Goal: Book appointment/travel/reservation

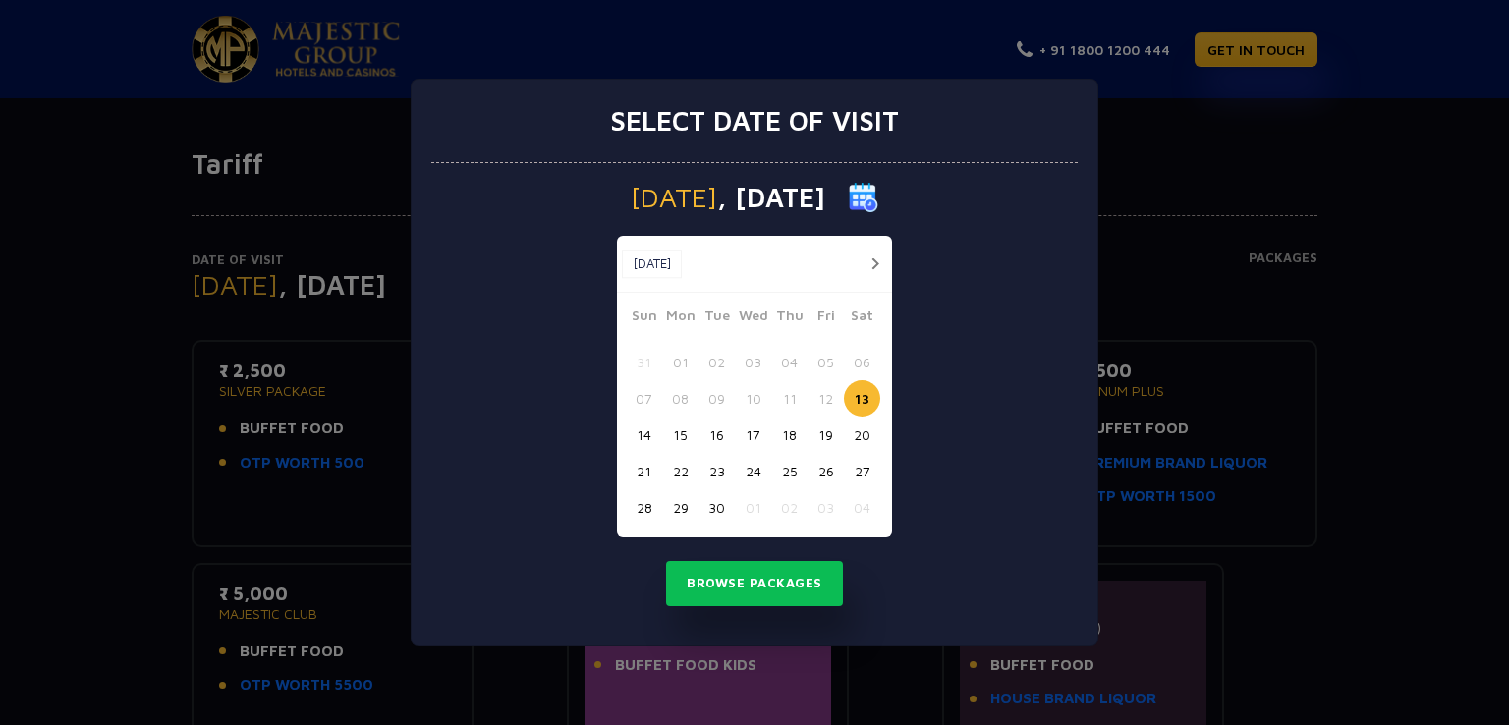
click at [789, 25] on div "Select date of visit [DATE] [DATE] [DATE] Sun Mon Tue Wed Thu Fri Sat 31 01 02 …" at bounding box center [754, 362] width 1509 height 725
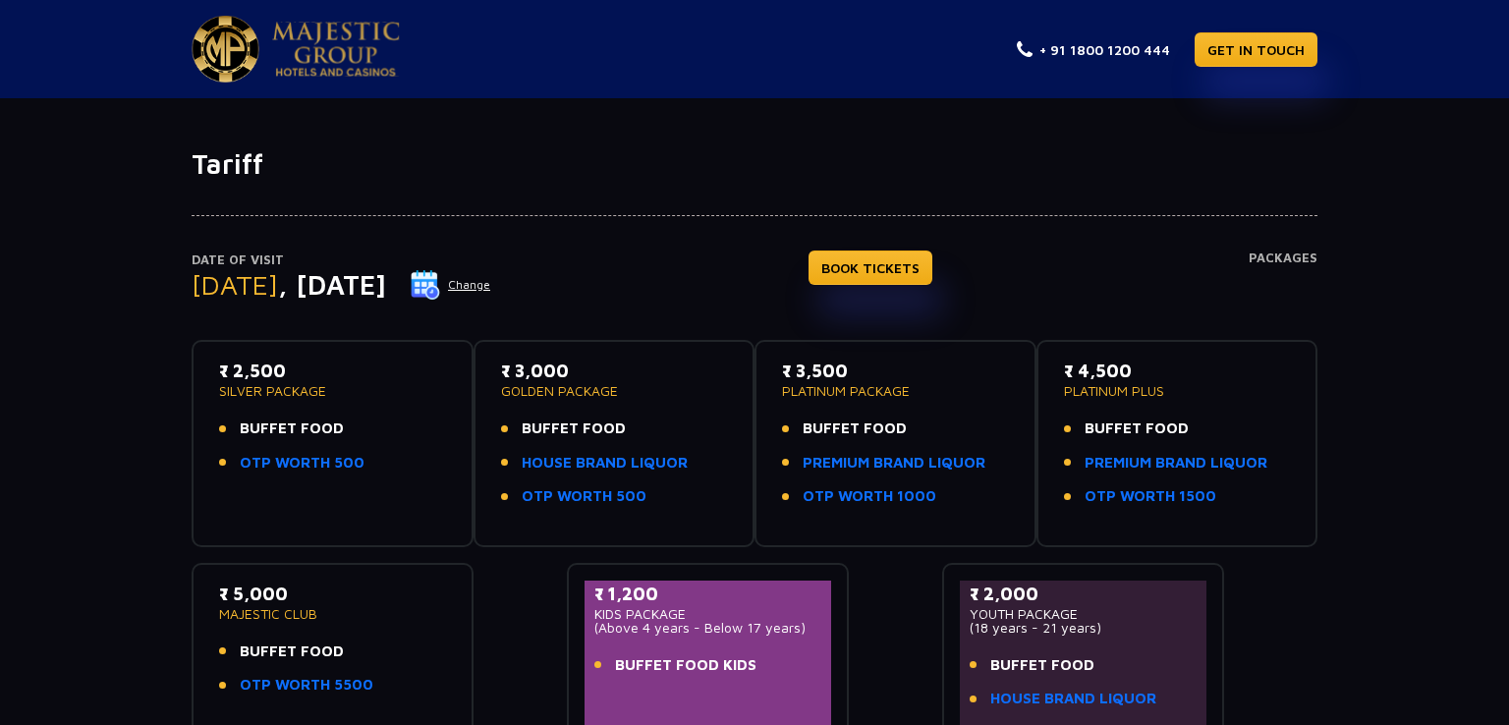
click at [789, 25] on app-pages "+ 91 1800 1200 444 GET IN TOUCH Tariff Date of Visit [DATE] Change BOOK TICKETS…" at bounding box center [754, 493] width 1509 height 987
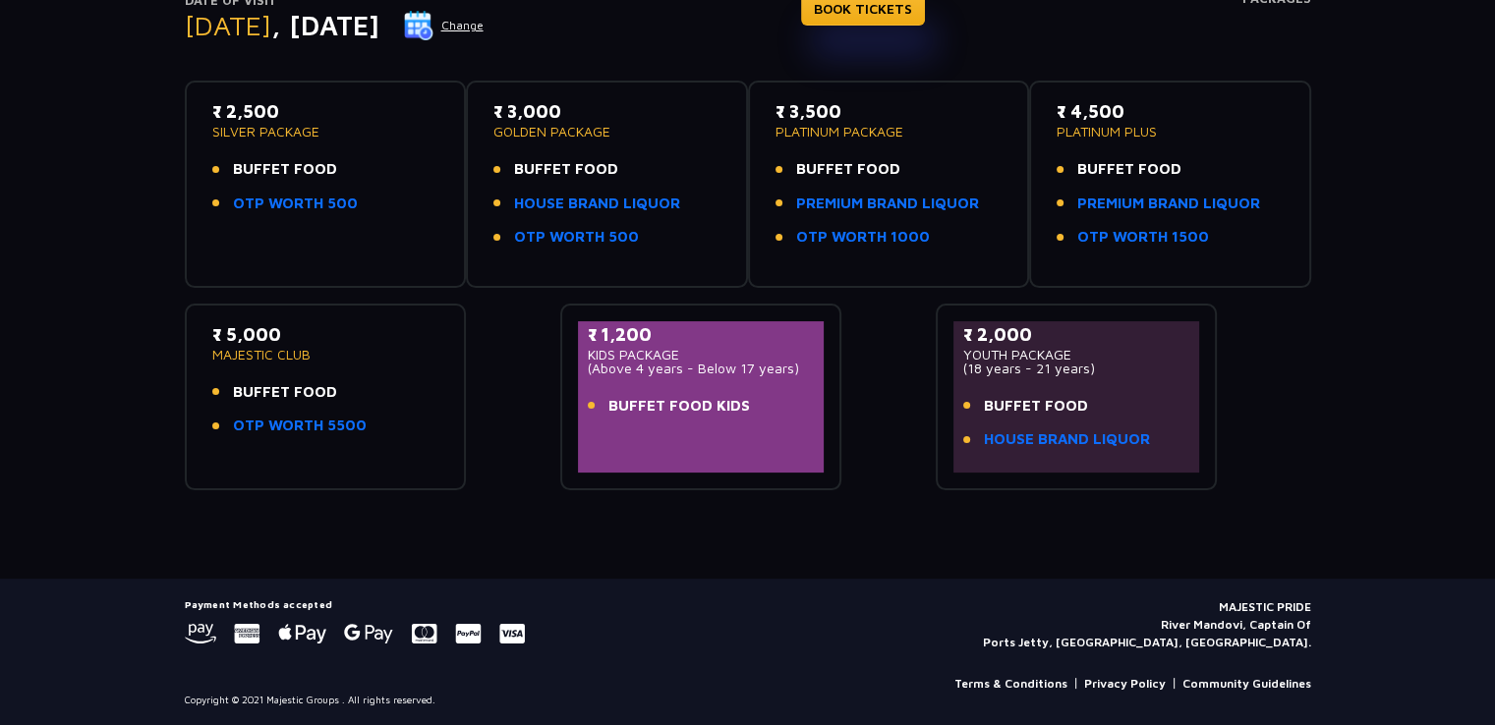
scroll to position [258, 0]
click at [349, 426] on link "OTP WORTH 5500" at bounding box center [300, 427] width 134 height 23
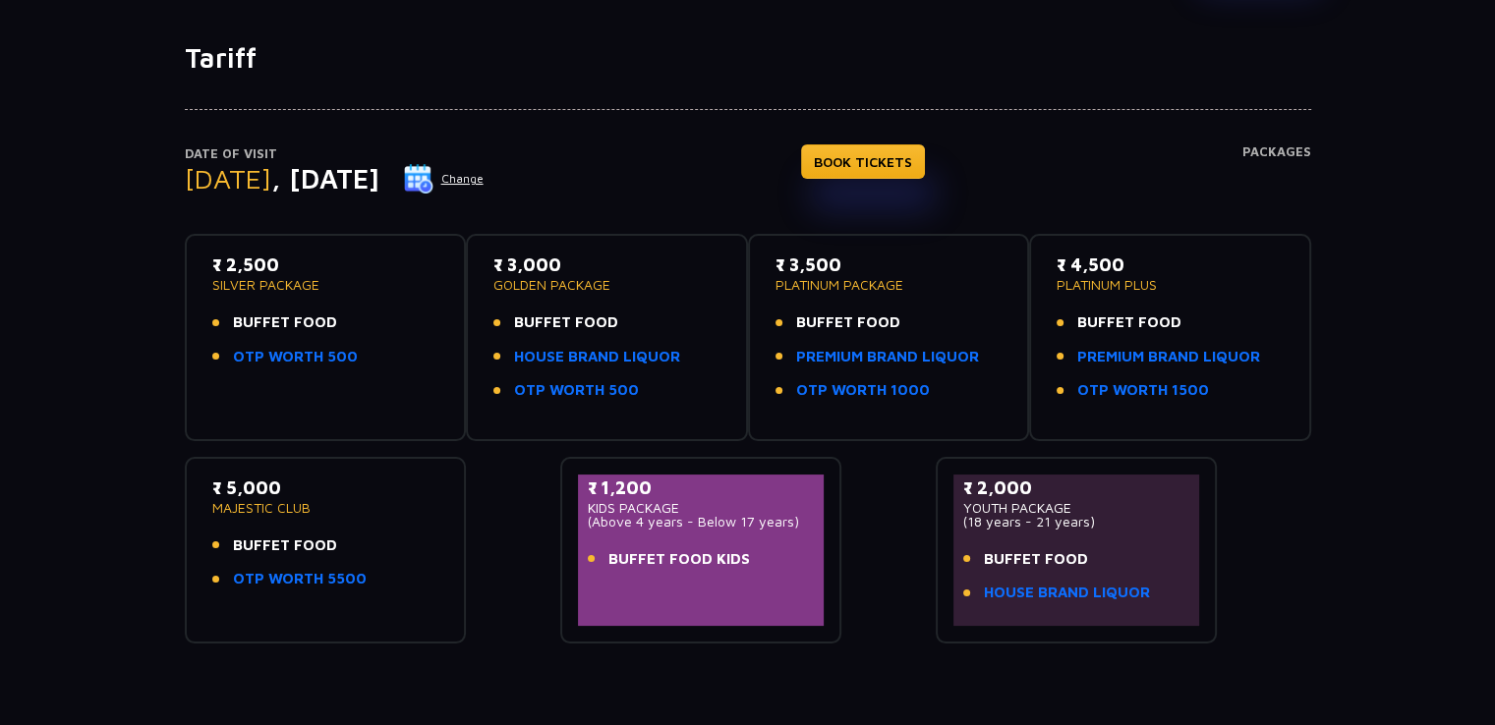
scroll to position [0, 0]
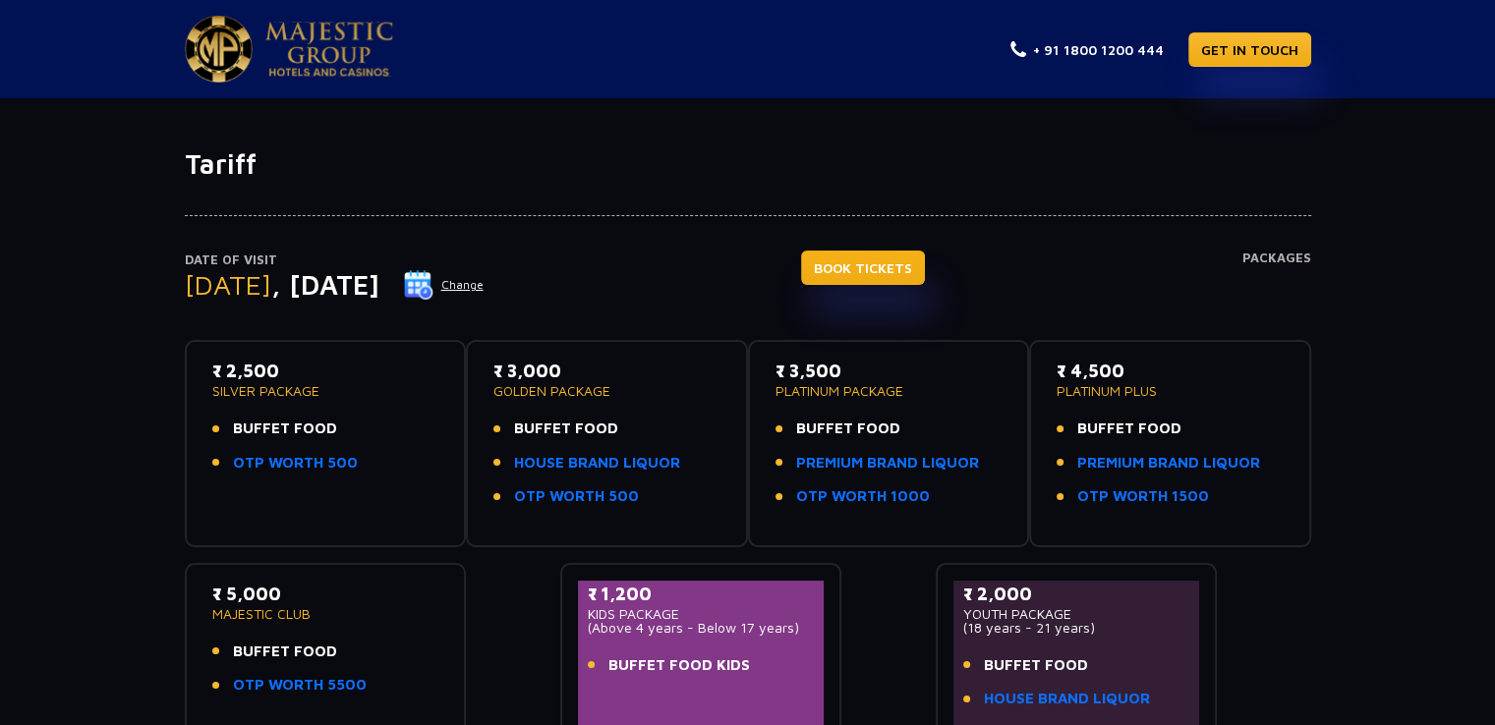
click at [908, 268] on link "BOOK TICKETS" at bounding box center [863, 268] width 124 height 34
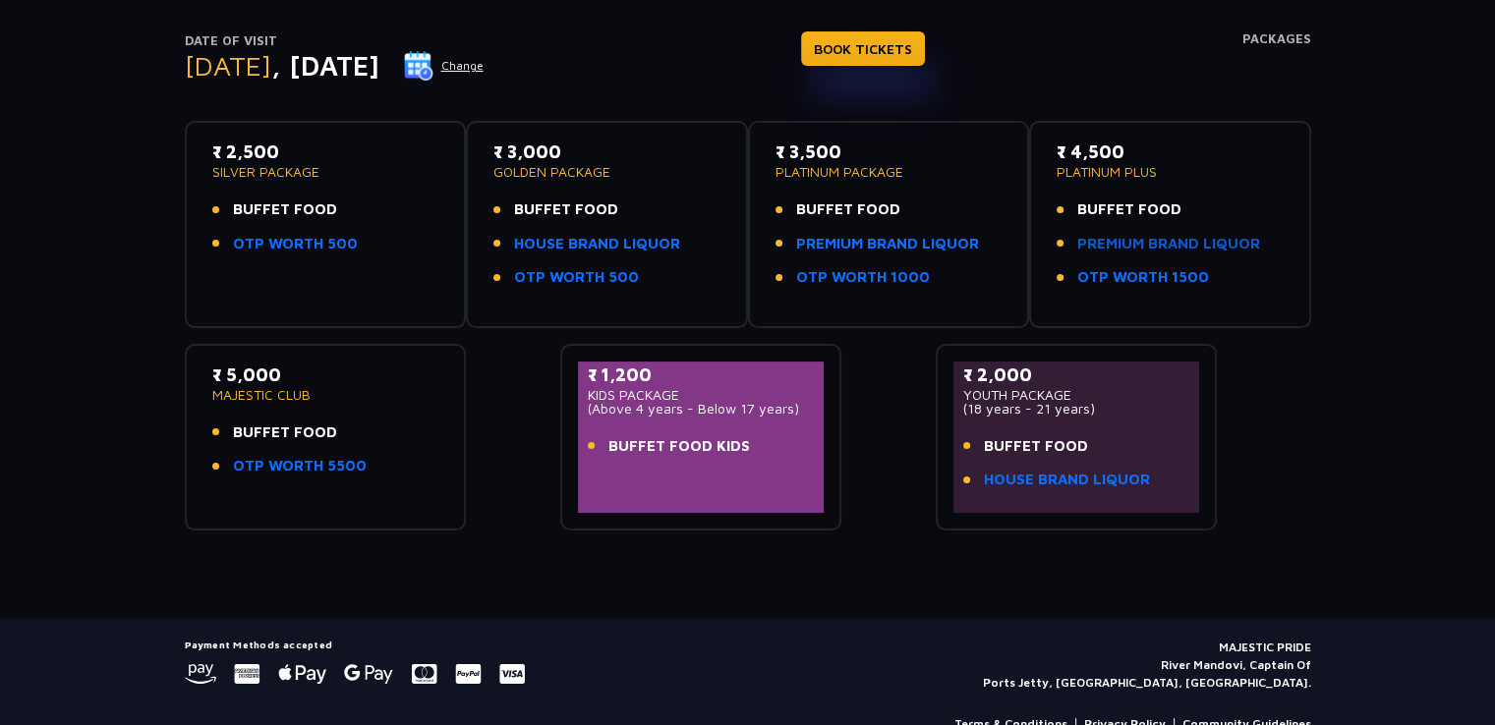
scroll to position [220, 0]
click at [1164, 235] on link "PREMIUM BRAND LIQUOR" at bounding box center [1168, 243] width 183 height 23
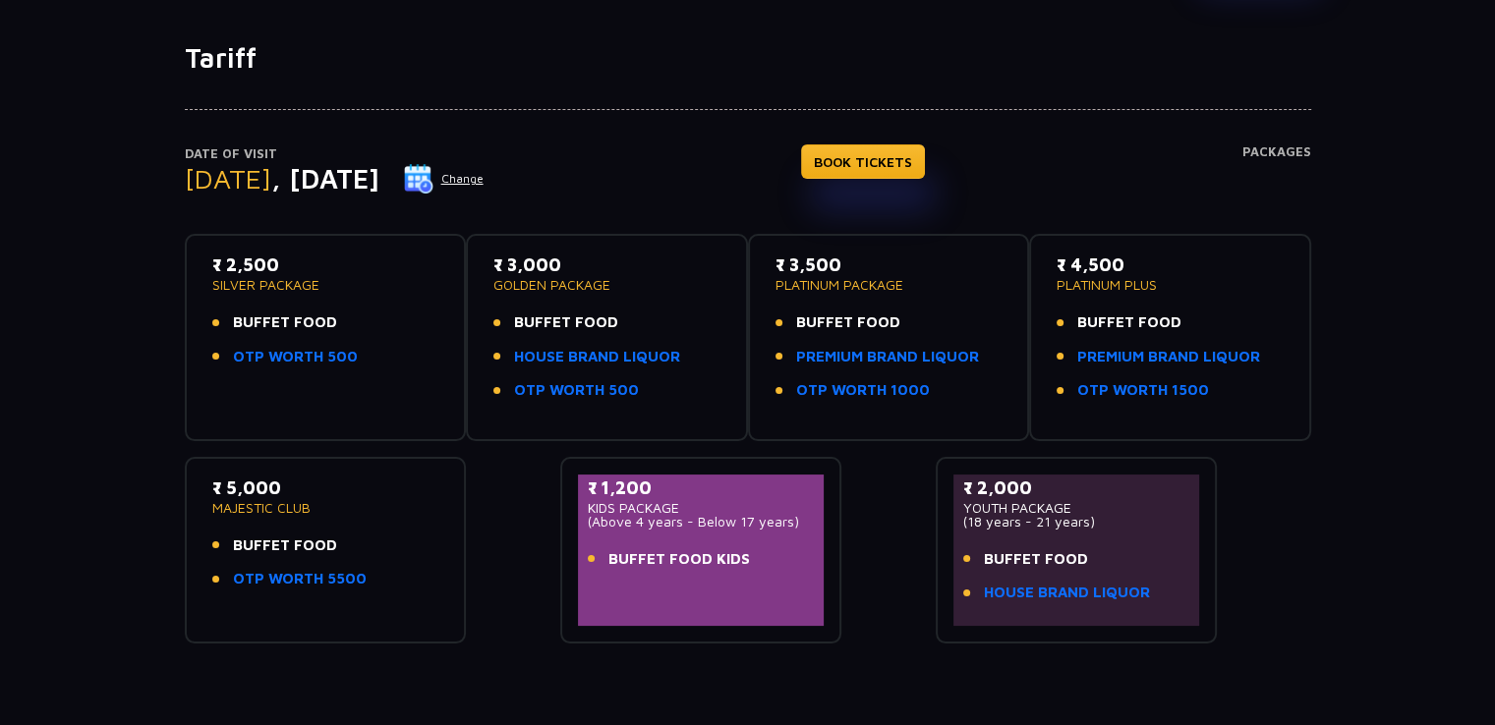
scroll to position [112, 0]
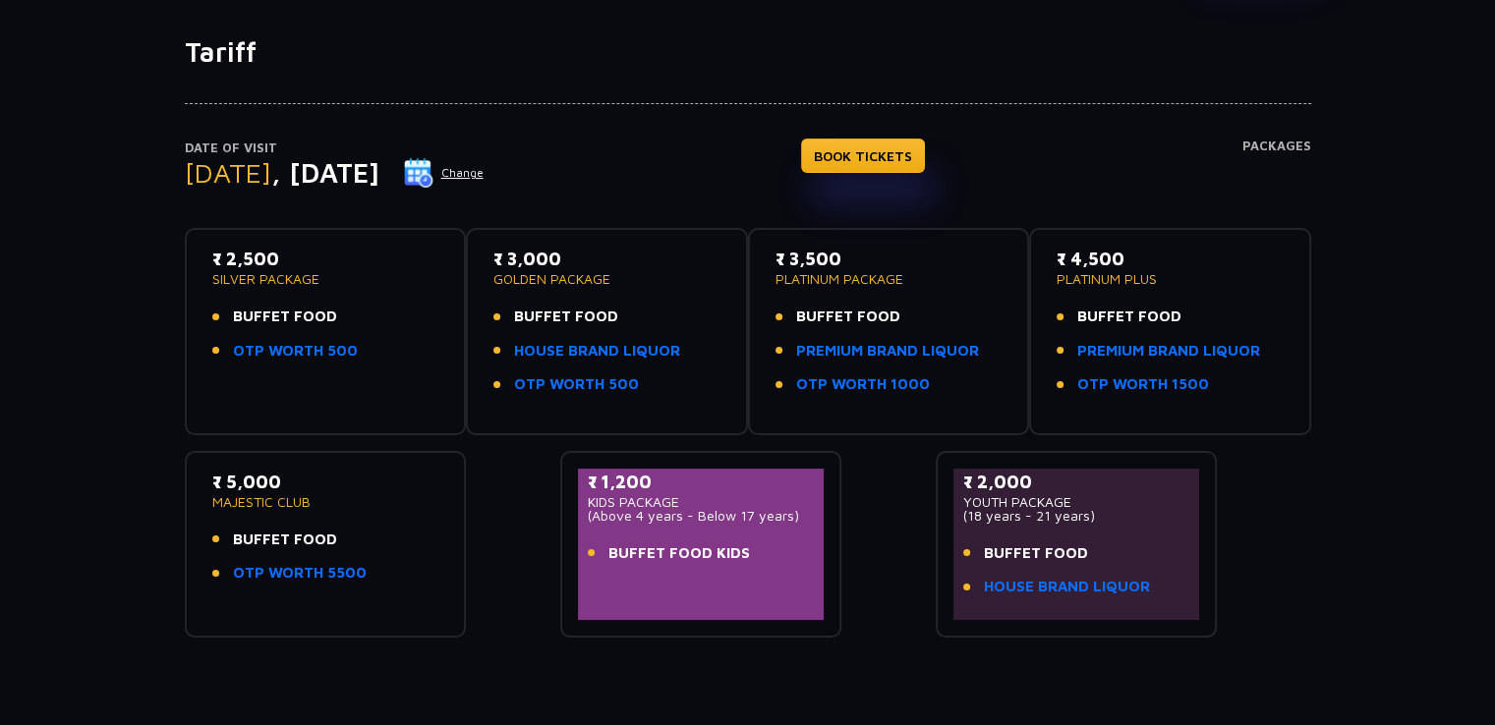
click at [283, 500] on p "MAJESTIC CLUB" at bounding box center [325, 502] width 227 height 14
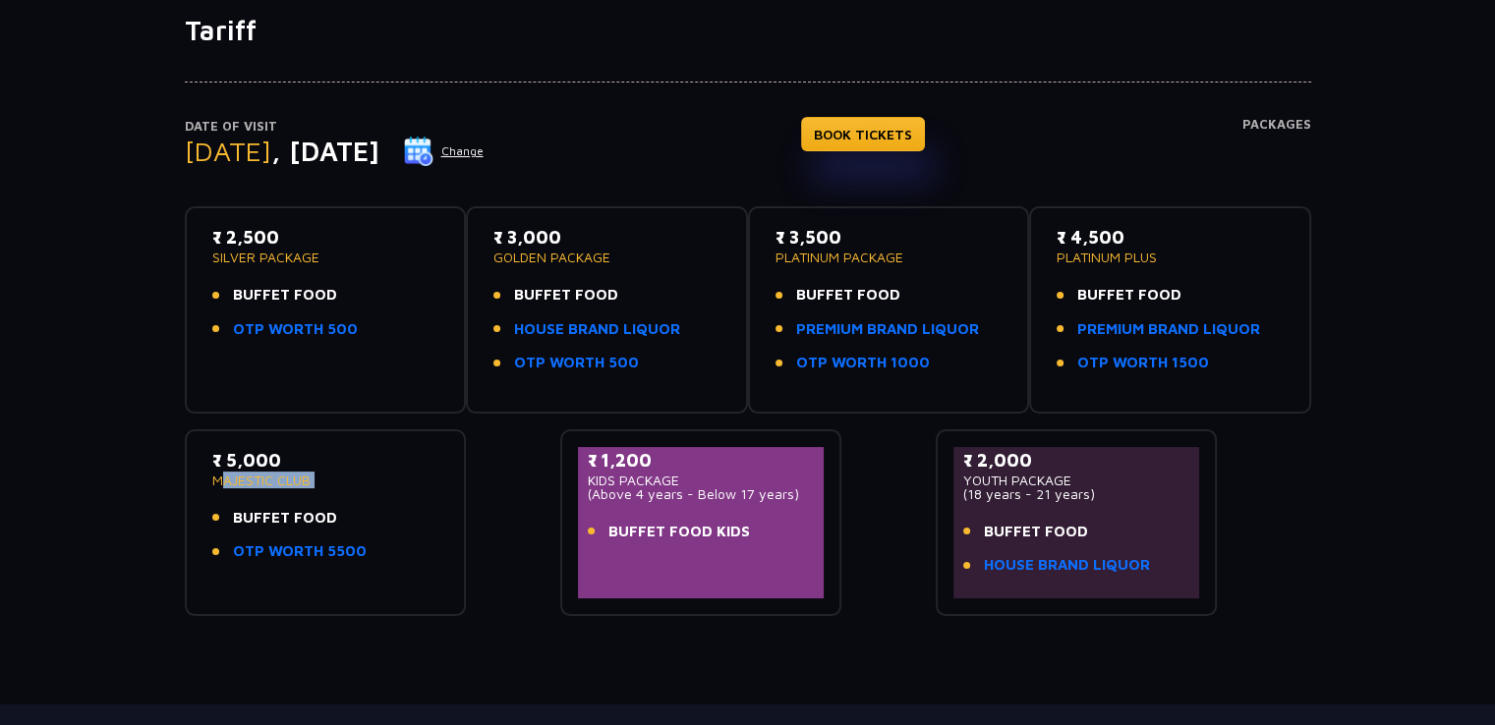
scroll to position [134, 0]
copy p "MAJESTIC CLUB"
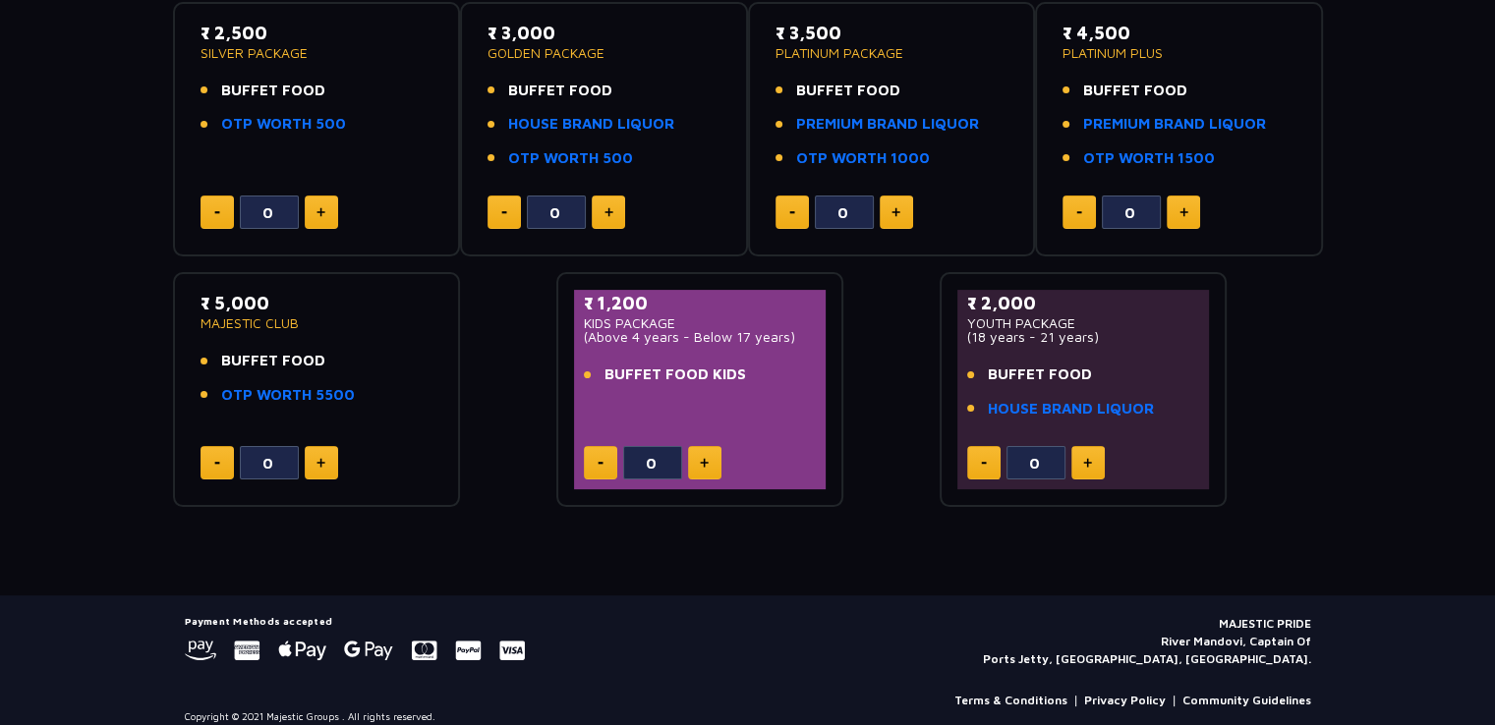
scroll to position [390, 0]
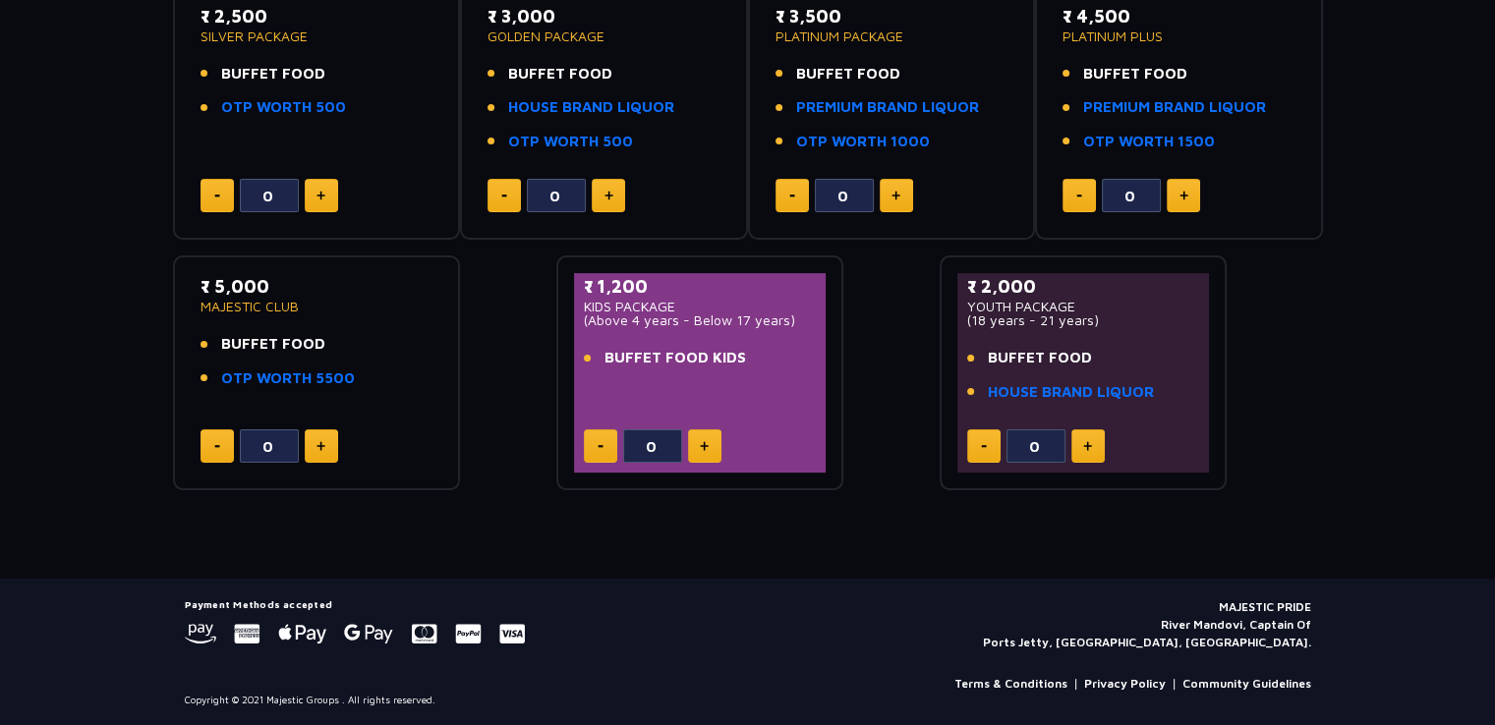
click at [326, 447] on button at bounding box center [321, 445] width 33 height 33
type input "1"
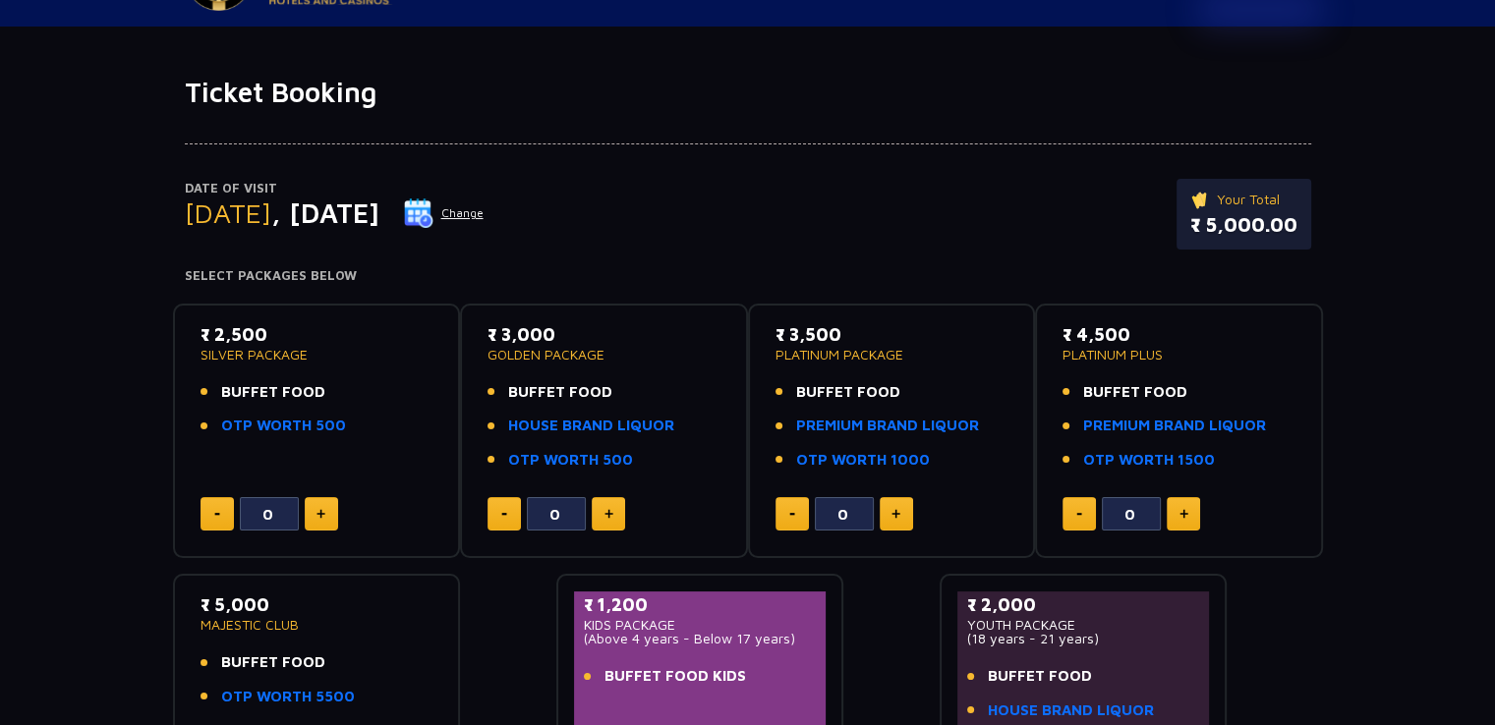
scroll to position [0, 0]
